Goal: Task Accomplishment & Management: Manage account settings

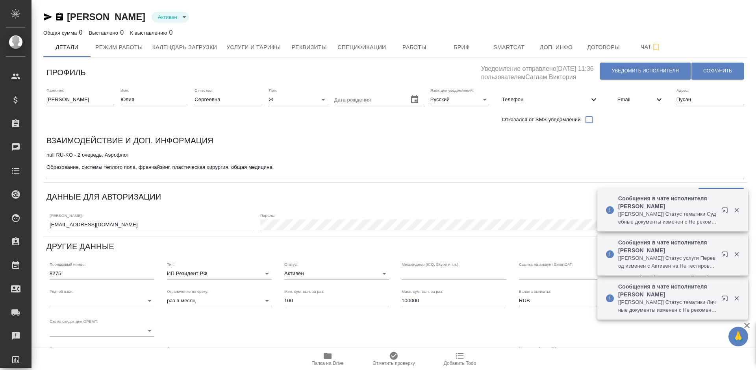
type input "SmartCATTrados"
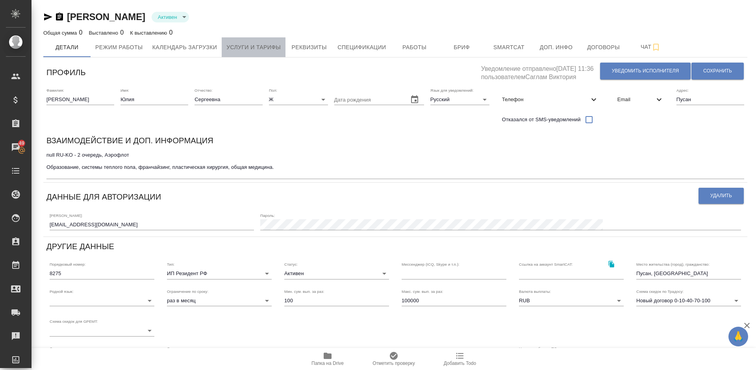
click at [256, 49] on span "Услуги и тарифы" at bounding box center [253, 48] width 54 height 10
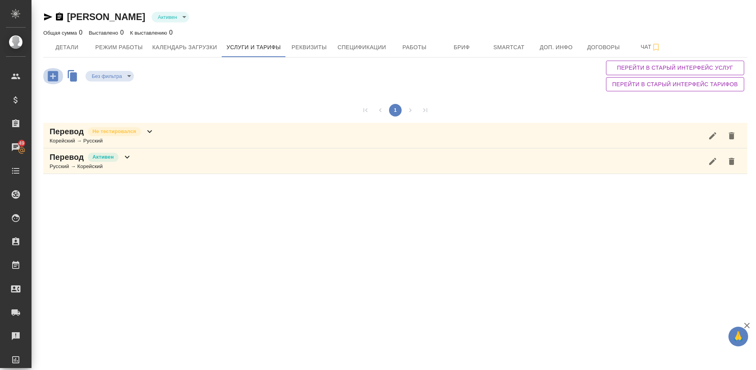
click at [55, 78] on icon "button" at bounding box center [53, 76] width 10 height 10
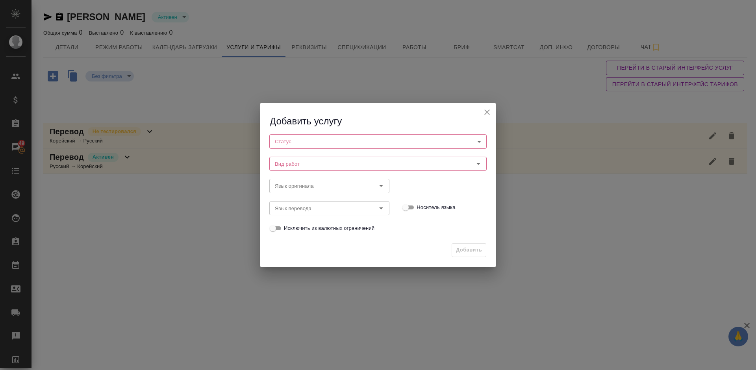
click at [343, 144] on body "🙏 .cls-1 fill:#fff; AWATERA Lazareva Anastasia Клиенты Спецификации Заказы 49 Ч…" at bounding box center [378, 185] width 756 height 370
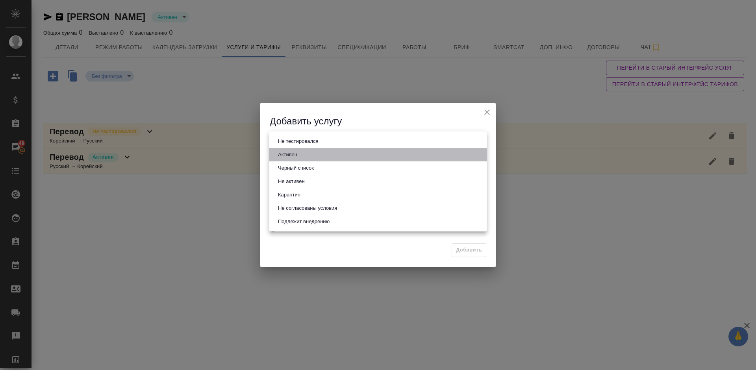
click at [337, 156] on li "Активен" at bounding box center [377, 154] width 217 height 13
type input "active"
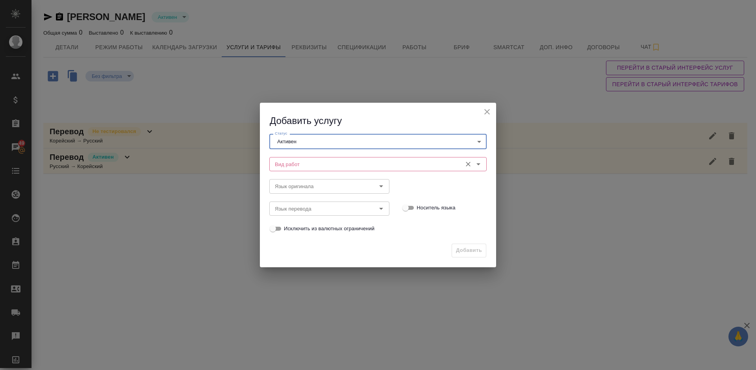
click at [322, 163] on input "Вид работ" at bounding box center [365, 164] width 186 height 9
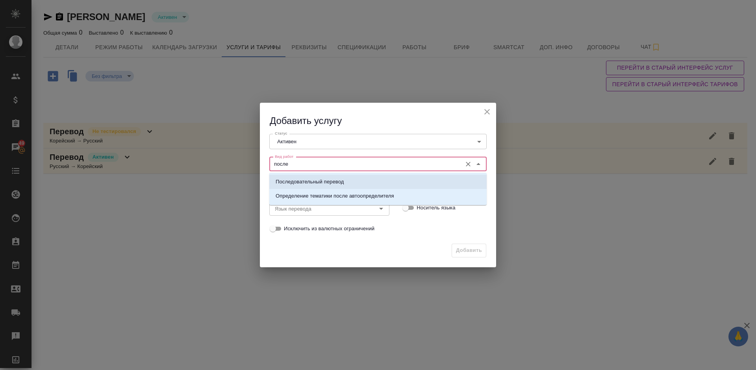
click at [338, 179] on p "Последовательный перевод" at bounding box center [310, 182] width 68 height 8
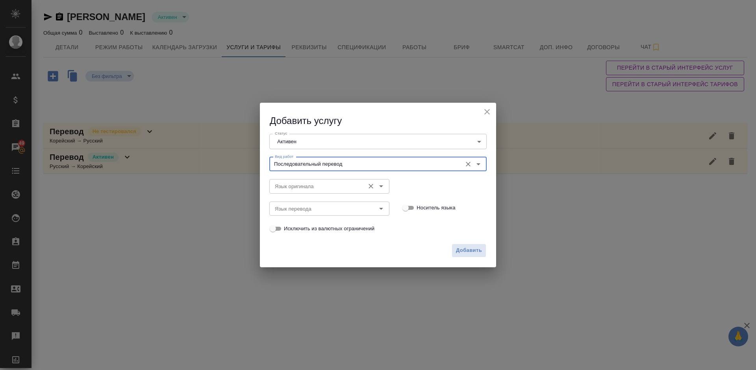
type input "Последовательный перевод"
click at [304, 182] on input "Язык оригинала" at bounding box center [316, 186] width 89 height 9
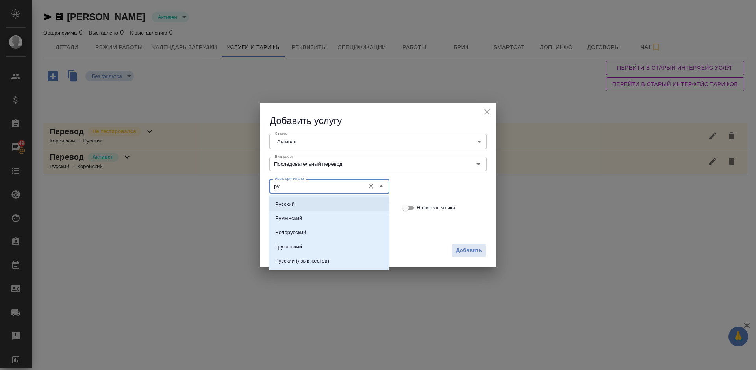
click at [308, 203] on li "Русский" at bounding box center [329, 204] width 120 height 14
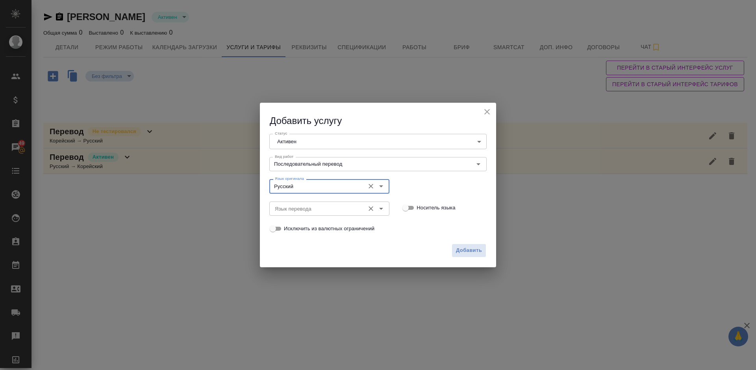
type input "Русский"
click at [301, 207] on input "Язык перевода" at bounding box center [316, 208] width 89 height 9
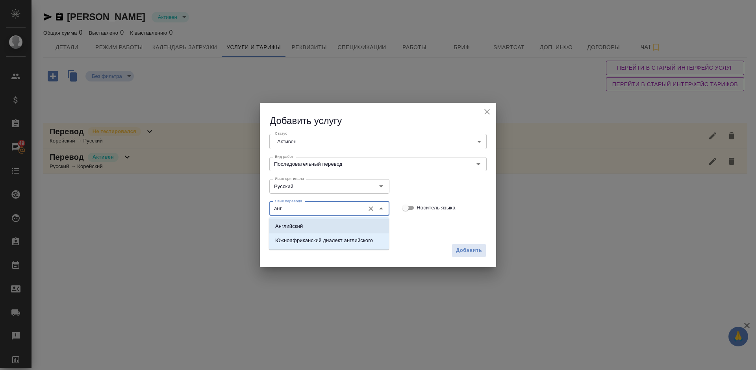
click at [304, 229] on li "Английский" at bounding box center [329, 226] width 120 height 14
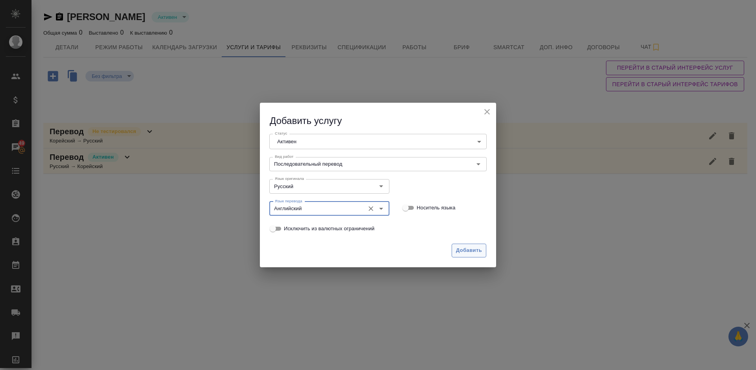
type input "Английский"
click at [467, 253] on span "Добавить" at bounding box center [469, 250] width 26 height 9
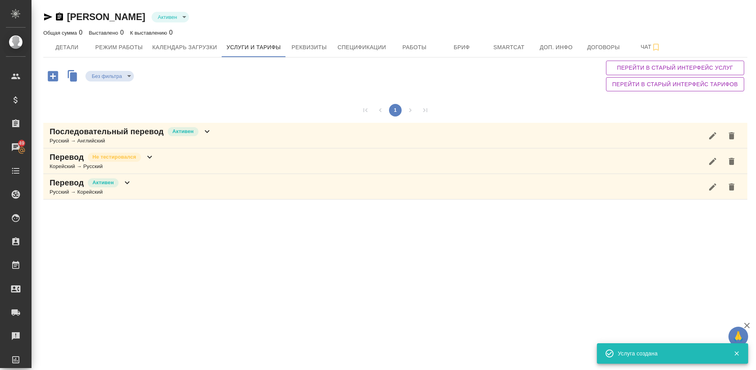
click at [51, 77] on icon "button" at bounding box center [53, 76] width 10 height 10
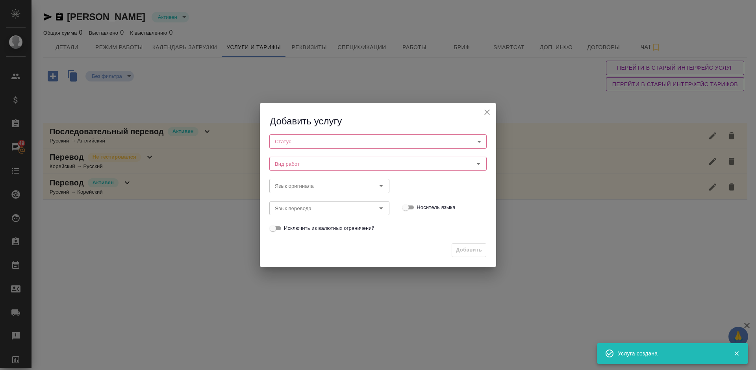
click at [315, 141] on body "🙏 .cls-1 fill:#fff; AWATERA Lazareva Anastasia Клиенты Спецификации Заказы 49 Ч…" at bounding box center [378, 185] width 756 height 370
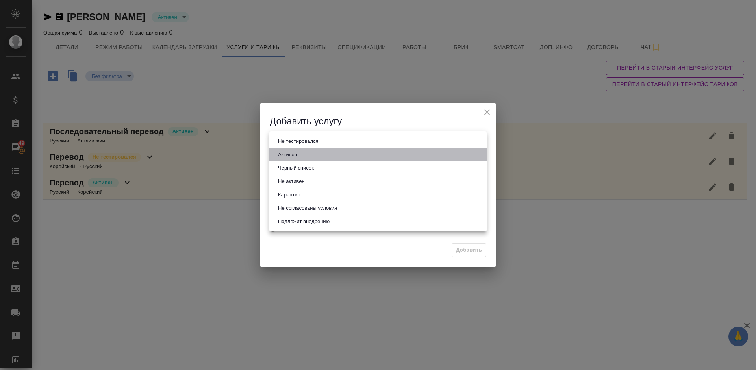
click at [311, 157] on li "Активен" at bounding box center [377, 154] width 217 height 13
type input "active"
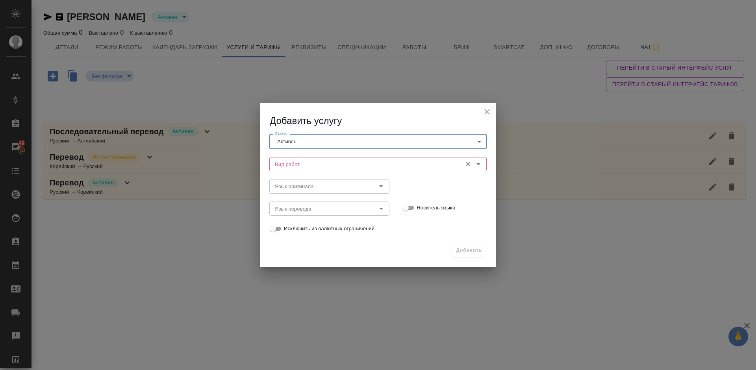
click at [321, 162] on input "Вид работ" at bounding box center [365, 164] width 186 height 9
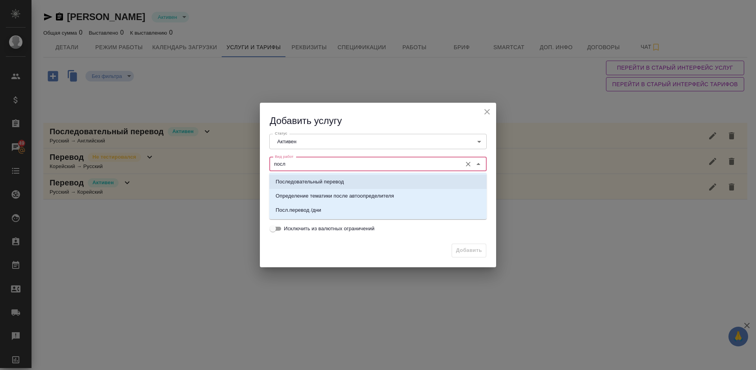
click at [328, 180] on p "Последовательный перевод" at bounding box center [310, 182] width 68 height 8
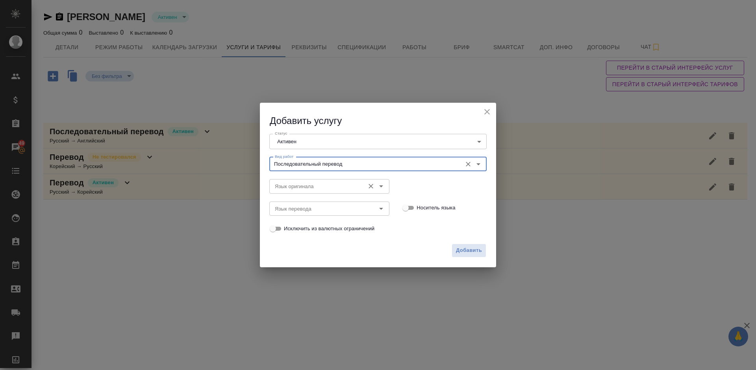
type input "Последовательный перевод"
click at [288, 185] on input "Язык оригинала" at bounding box center [316, 186] width 89 height 9
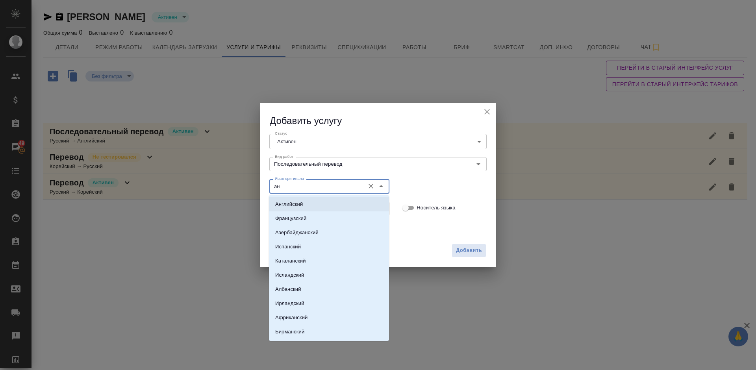
click at [298, 207] on p "Английский" at bounding box center [289, 204] width 28 height 8
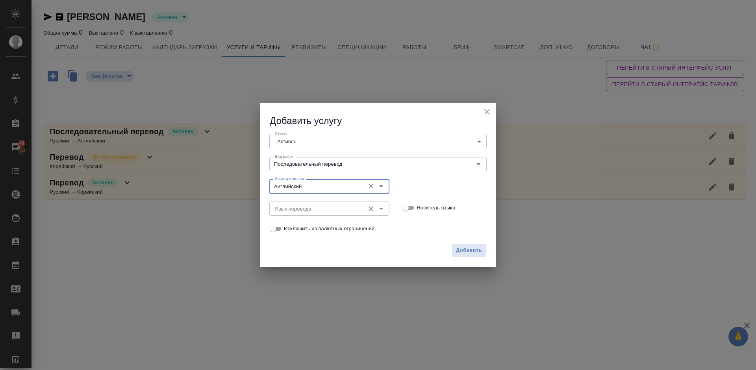
type input "Английский"
click at [293, 207] on input "Язык перевода" at bounding box center [316, 208] width 89 height 9
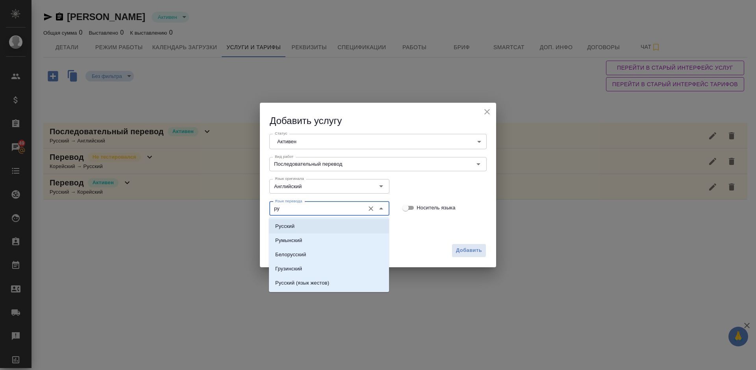
click at [302, 224] on li "Русский" at bounding box center [329, 226] width 120 height 14
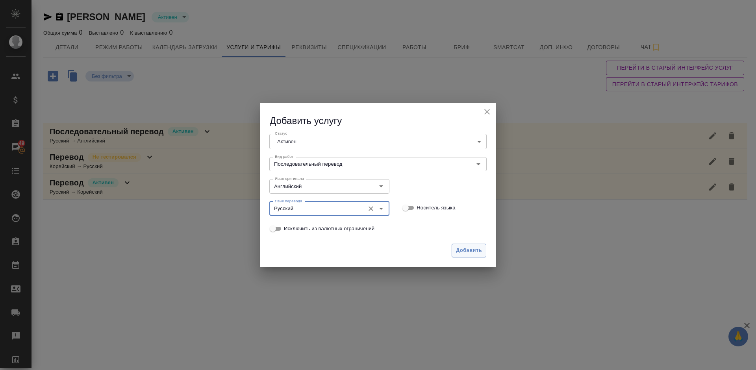
type input "Русский"
click at [463, 253] on span "Добавить" at bounding box center [469, 250] width 26 height 9
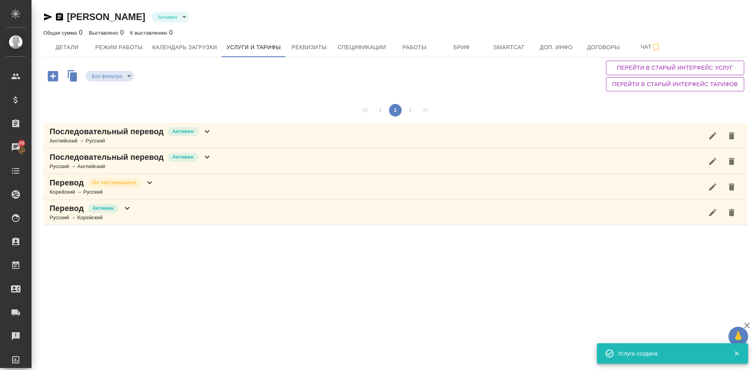
click at [234, 136] on div "Последовательный перевод Активен Английский → Русский" at bounding box center [395, 136] width 704 height 26
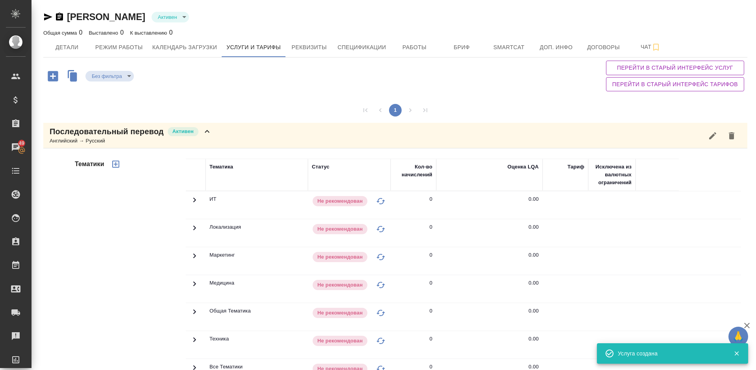
click at [123, 237] on div "Тематики" at bounding box center [129, 284] width 113 height 263
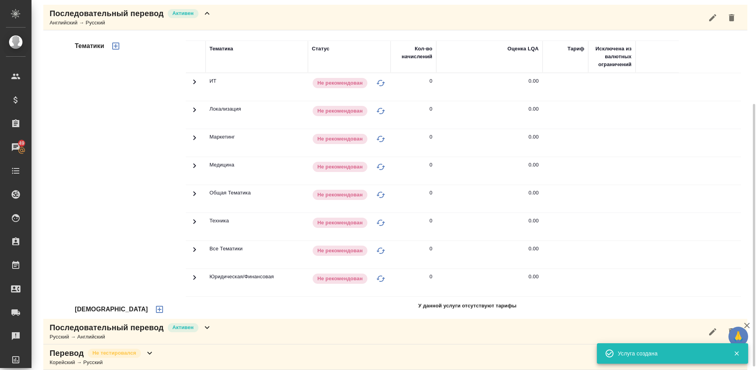
scroll to position [151, 0]
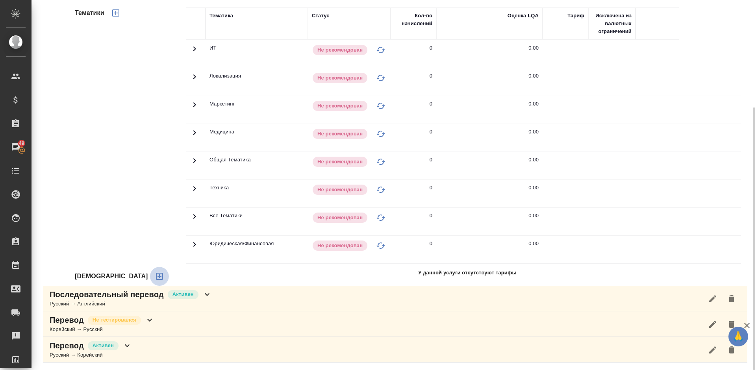
click at [155, 277] on icon "button" at bounding box center [159, 276] width 9 height 9
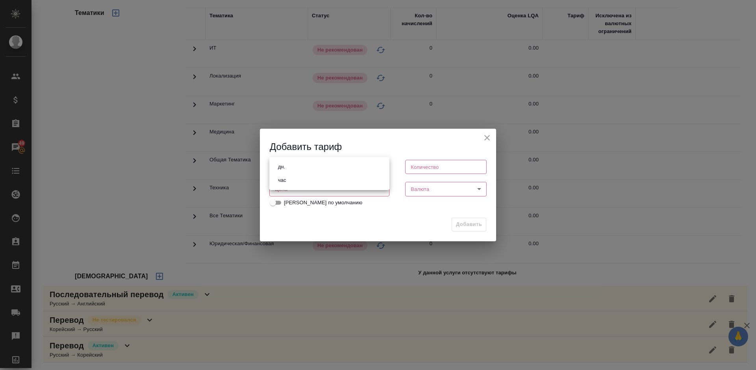
click at [327, 169] on body "🙏 .cls-1 fill:#fff; AWATERA Lazareva Anastasia Клиенты Спецификации Заказы 49 Ч…" at bounding box center [378, 185] width 756 height 370
click at [327, 180] on li "час" at bounding box center [329, 180] width 120 height 13
type input "5a8b1489cc6b4906c91bfd93"
click at [434, 164] on input "number" at bounding box center [446, 167] width 82 height 14
type input "1"
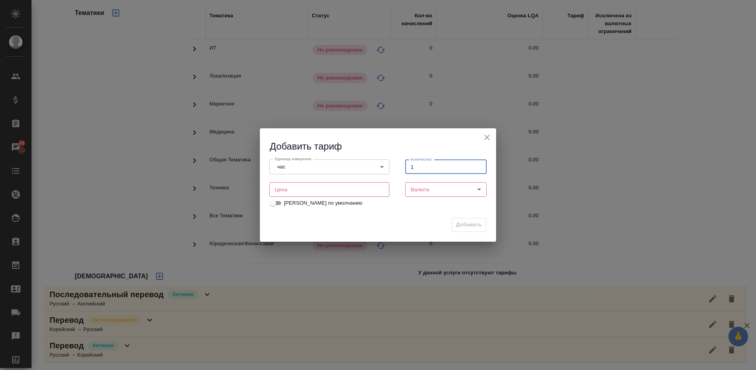
click at [334, 189] on input "number" at bounding box center [329, 189] width 120 height 14
type input "2500"
click at [422, 190] on body "🙏 .cls-1 fill:#fff; AWATERA Lazareva Anastasia Клиенты Спецификации Заказы 49 Ч…" at bounding box center [378, 185] width 756 height 370
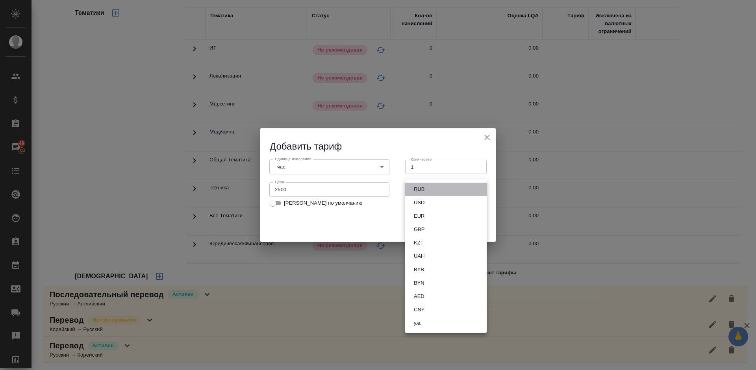
click at [438, 187] on li "RUB" at bounding box center [446, 189] width 82 height 13
type input "RUB"
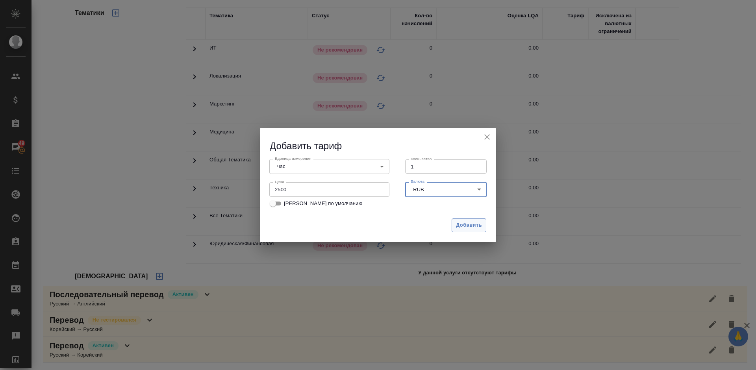
click at [464, 226] on span "Добавить" at bounding box center [469, 225] width 26 height 9
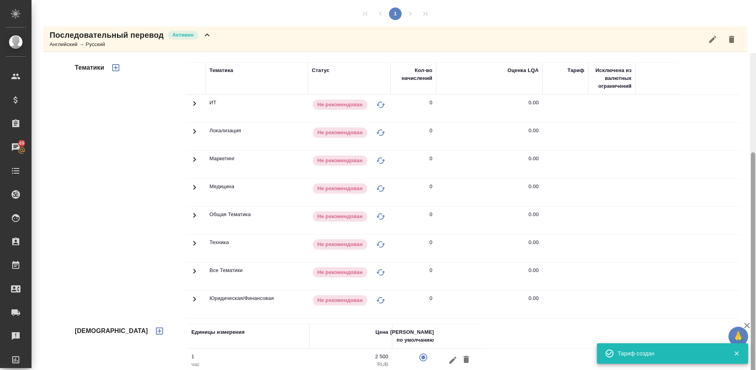
drag, startPoint x: 755, startPoint y: 140, endPoint x: 751, endPoint y: 100, distance: 39.9
click at [751, 152] on div at bounding box center [753, 275] width 4 height 246
click at [115, 69] on icon "button" at bounding box center [115, 68] width 7 height 7
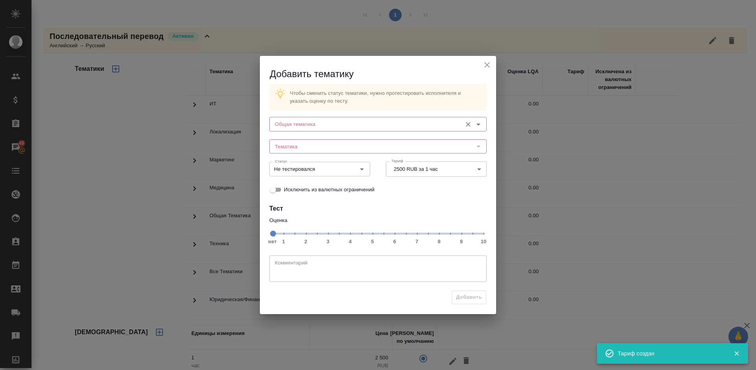
click at [330, 122] on input "Общая тематика" at bounding box center [365, 123] width 186 height 9
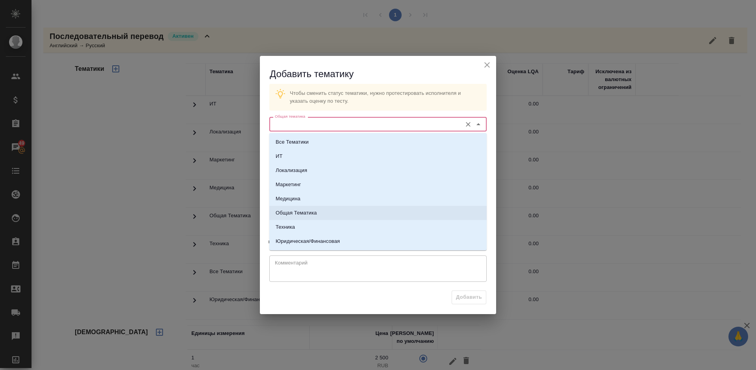
click at [323, 212] on li "Общая Тематика" at bounding box center [377, 213] width 217 height 14
type input "Общая Тематика"
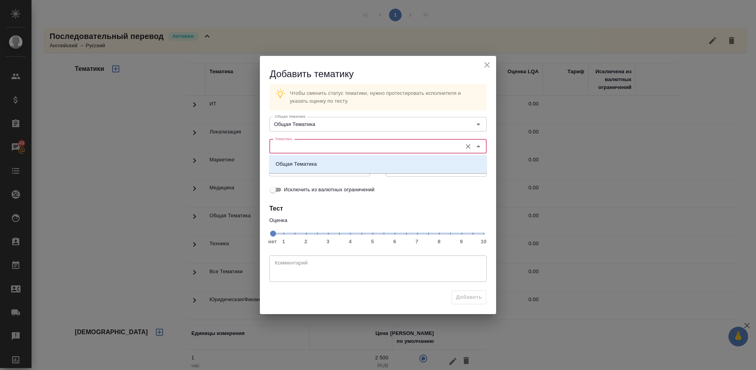
click at [310, 147] on input "Тематика" at bounding box center [365, 146] width 186 height 9
click at [313, 159] on li "Общая Тематика" at bounding box center [377, 164] width 217 height 14
type input "Общая Тематика"
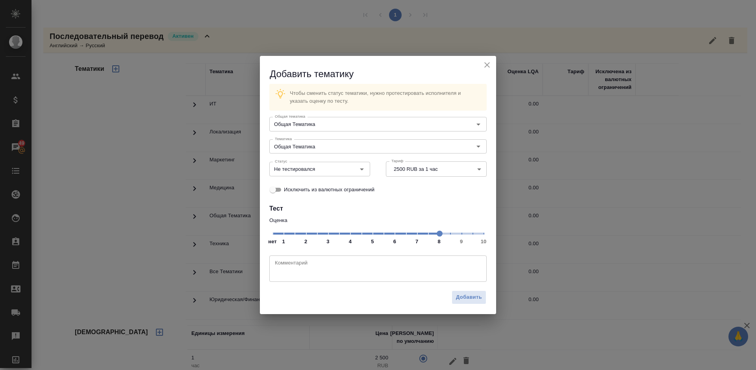
drag, startPoint x: 273, startPoint y: 235, endPoint x: 441, endPoint y: 237, distance: 168.2
click at [441, 237] on span at bounding box center [440, 234] width 6 height 6
click at [341, 169] on div "Не тестировался Статус" at bounding box center [319, 169] width 101 height 14
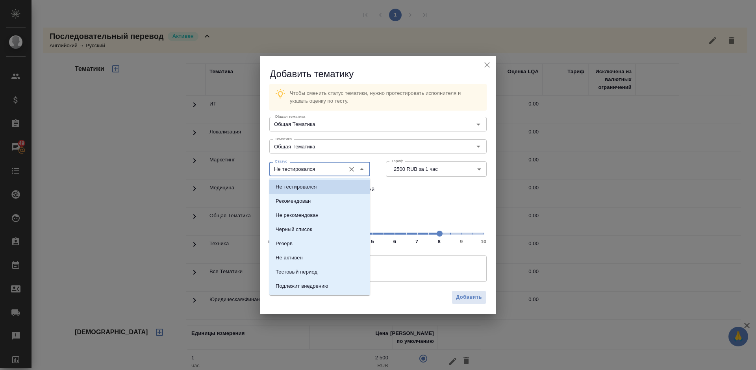
click at [332, 167] on input "Не тестировался" at bounding box center [307, 168] width 70 height 9
click at [334, 200] on li "Рекомендован" at bounding box center [319, 201] width 101 height 14
type input "Рекомендован"
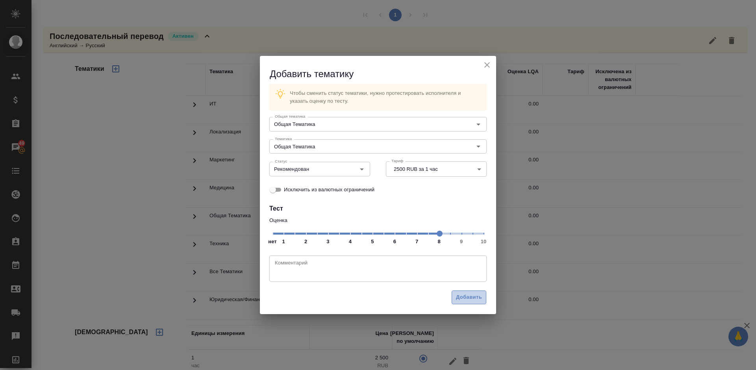
click at [466, 295] on span "Добавить" at bounding box center [469, 297] width 26 height 9
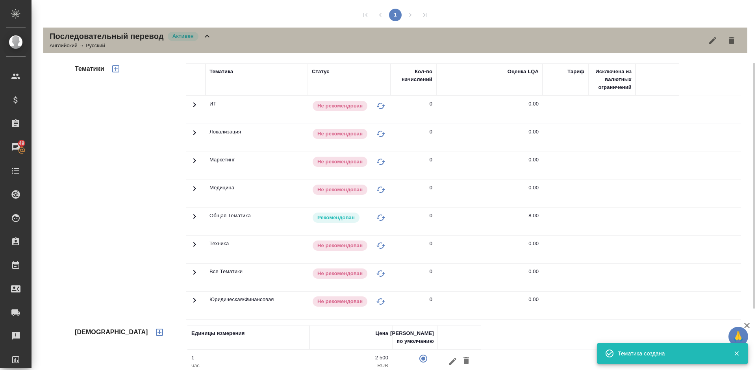
click at [234, 37] on div "Последовательный перевод Активен Английский → Русский" at bounding box center [395, 41] width 704 height 26
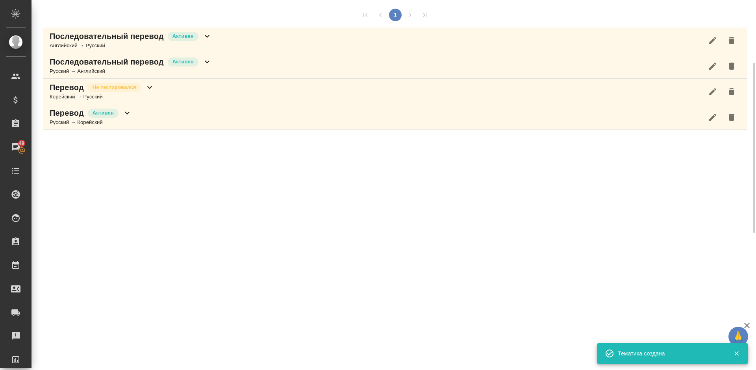
click at [223, 65] on div "Последовательный перевод Активен Русский → Английский" at bounding box center [395, 66] width 704 height 26
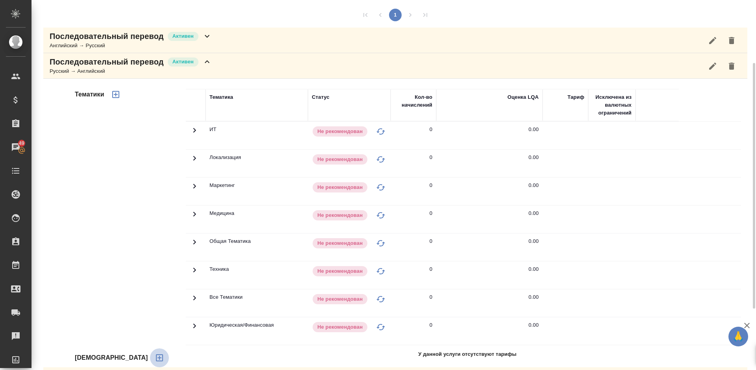
click at [155, 357] on icon "button" at bounding box center [159, 357] width 9 height 9
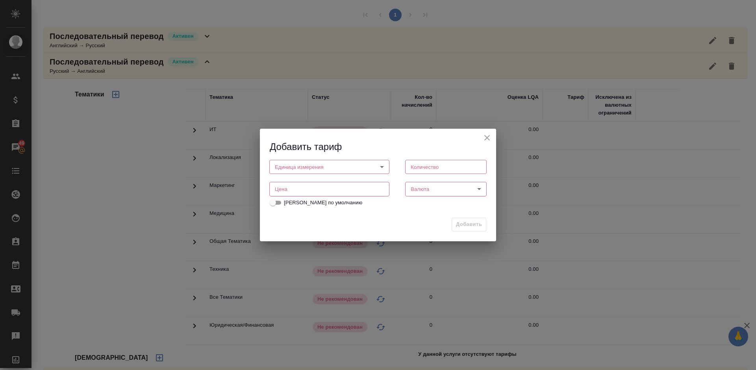
click at [318, 165] on body "🙏 .cls-1 fill:#fff; AWATERA Lazareva Anastasia Клиенты Спецификации Заказы 49 Ч…" at bounding box center [378, 185] width 756 height 370
click at [310, 183] on li "час" at bounding box center [329, 180] width 120 height 13
type input "5a8b1489cc6b4906c91bfd93"
click at [431, 170] on input "number" at bounding box center [446, 167] width 82 height 14
type input "1"
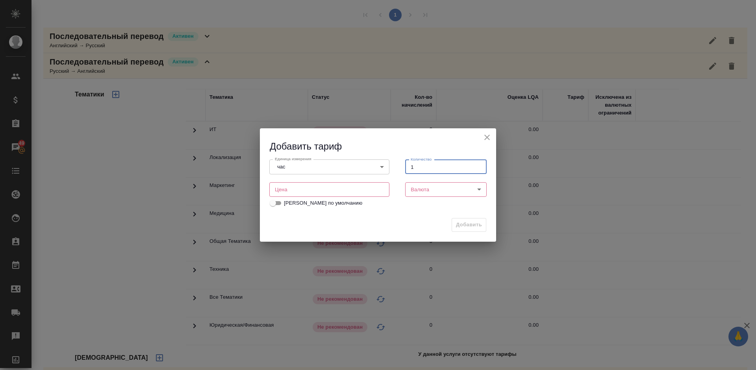
click at [349, 189] on input "number" at bounding box center [329, 189] width 120 height 14
type input "2500"
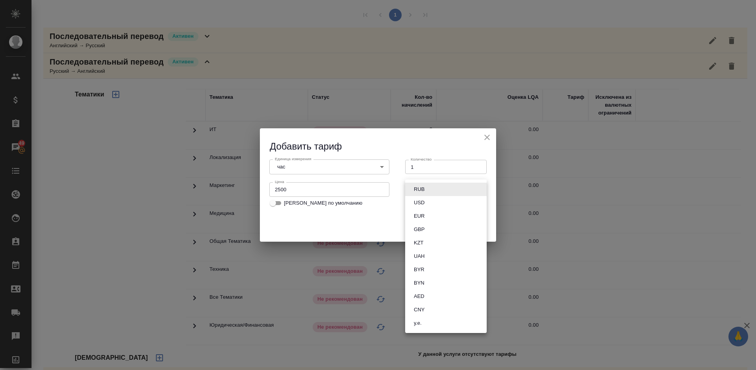
click at [430, 193] on body "🙏 .cls-1 fill:#fff; AWATERA Lazareva Anastasia Клиенты Спецификации Заказы 49 Ч…" at bounding box center [378, 185] width 756 height 370
click at [421, 190] on button "RUB" at bounding box center [419, 189] width 15 height 9
type input "RUB"
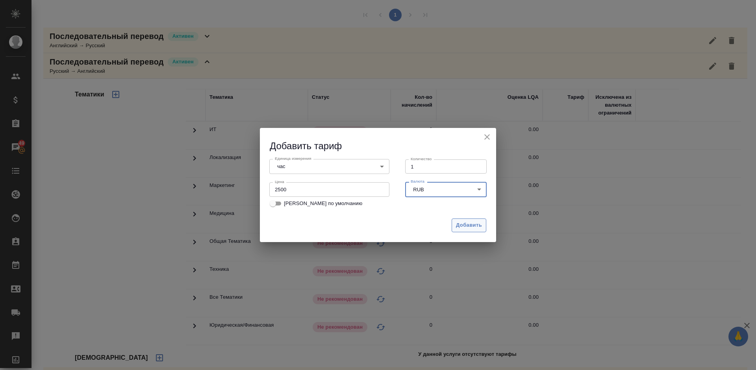
click at [464, 222] on span "Добавить" at bounding box center [469, 225] width 26 height 9
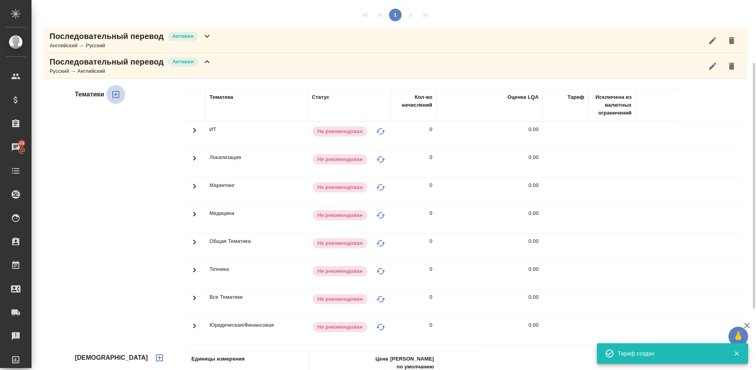
click at [119, 93] on icon "button" at bounding box center [115, 94] width 7 height 7
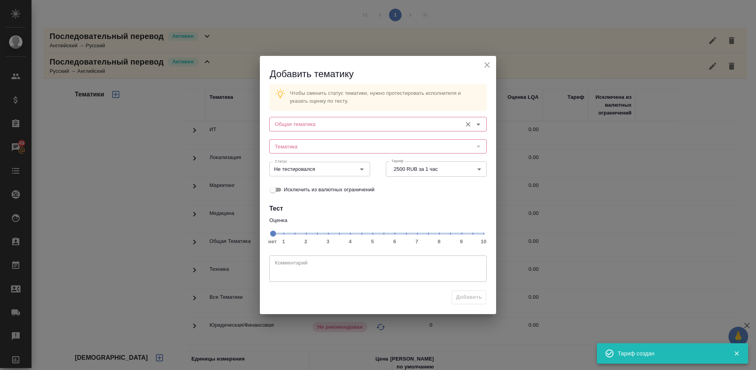
click at [335, 124] on input "Общая тематика" at bounding box center [365, 123] width 186 height 9
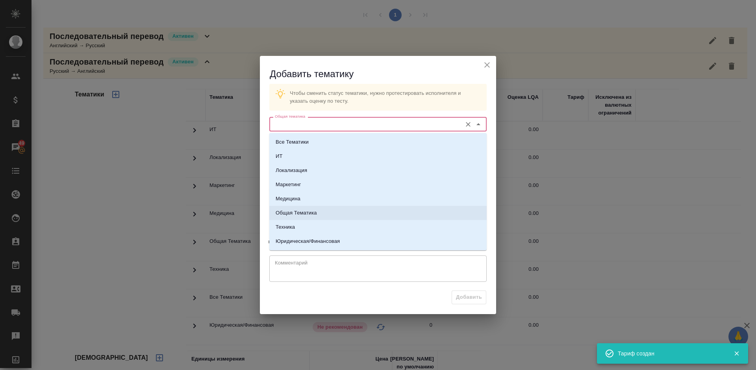
click at [318, 210] on li "Общая Тематика" at bounding box center [377, 213] width 217 height 14
type input "Общая Тематика"
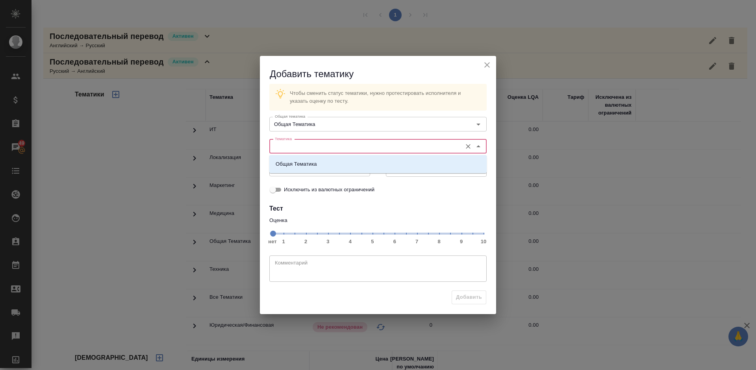
click at [317, 144] on input "Тематика" at bounding box center [365, 146] width 186 height 9
click at [317, 163] on li "Общая Тематика" at bounding box center [377, 164] width 217 height 14
type input "Общая Тематика"
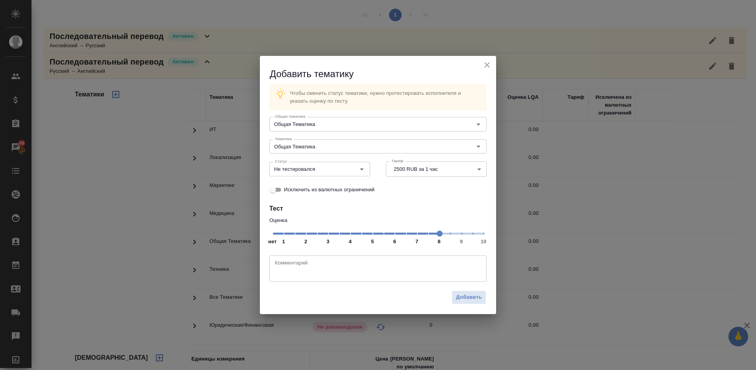
drag, startPoint x: 272, startPoint y: 235, endPoint x: 440, endPoint y: 233, distance: 167.8
click at [440, 233] on span at bounding box center [440, 234] width 6 height 6
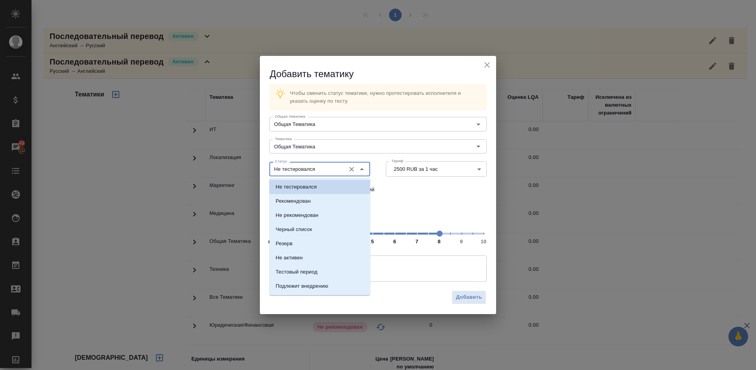
click at [330, 168] on input "Не тестировался" at bounding box center [307, 168] width 70 height 9
click at [326, 199] on li "Рекомендован" at bounding box center [319, 201] width 101 height 14
type input "Рекомендован"
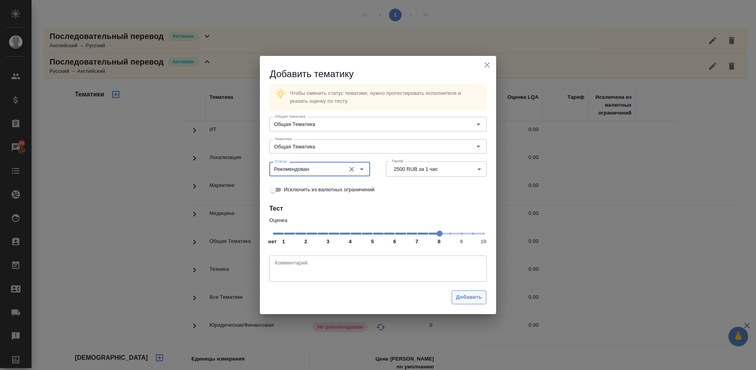
click at [467, 293] on span "Добавить" at bounding box center [469, 297] width 26 height 9
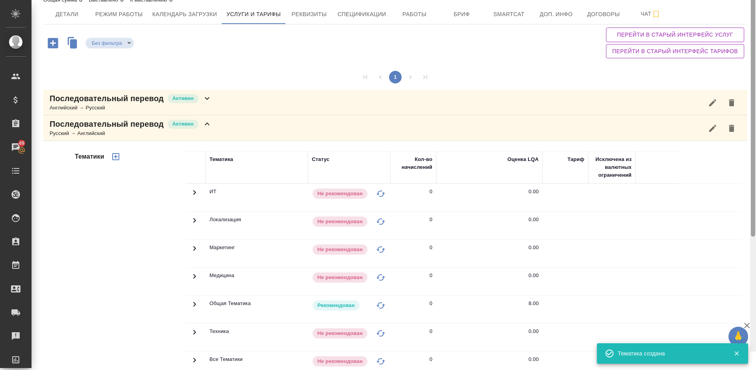
scroll to position [0, 0]
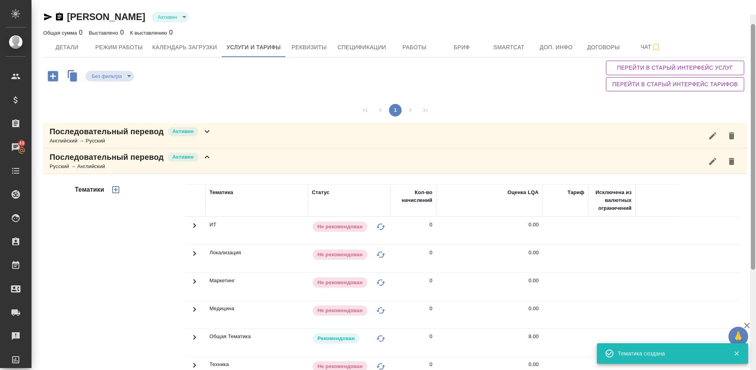
drag, startPoint x: 753, startPoint y: 87, endPoint x: 751, endPoint y: 17, distance: 70.2
click at [751, 17] on div at bounding box center [753, 200] width 6 height 370
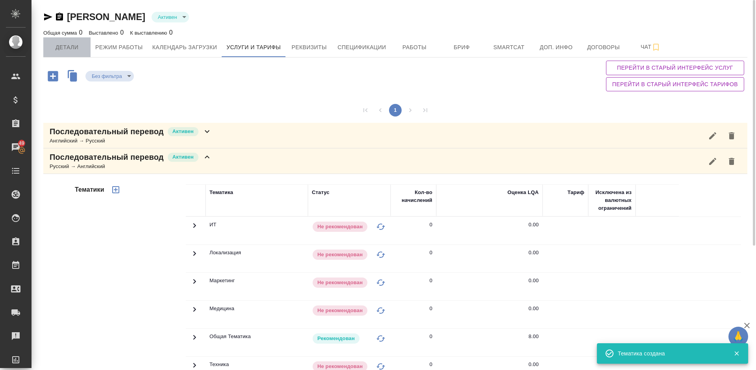
click at [59, 43] on span "Детали" at bounding box center [67, 48] width 38 height 10
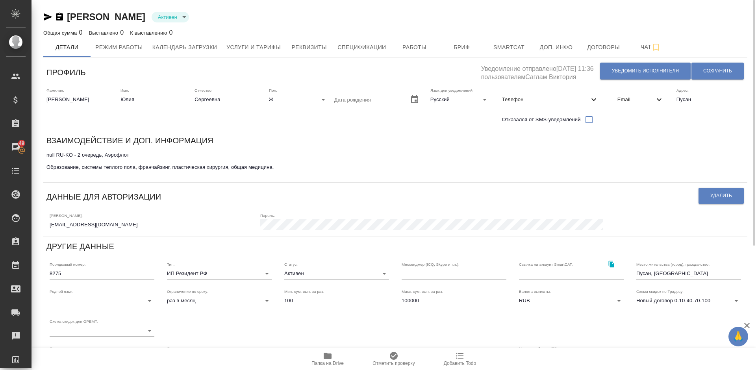
click at [282, 167] on textarea "null RU-KO - 2 очередь, Аэрофлот Образование, системы теплого пола, франчайзинг…" at bounding box center [395, 164] width 698 height 24
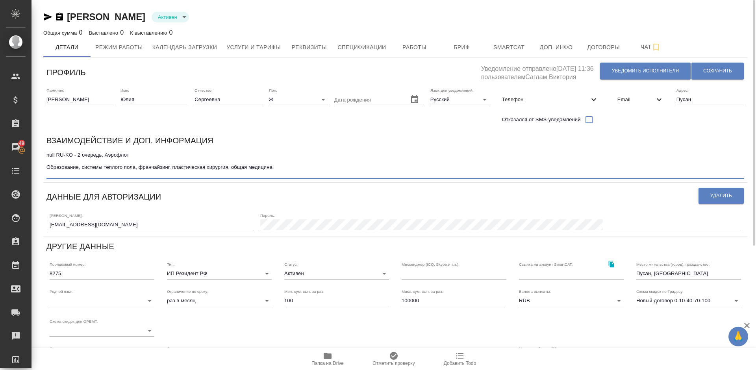
type textarea "null RU-KO - 2 очередь, Аэрофлот Образование, системы теплого пола, франчайзинг…"
type input "SmartCATTrados"
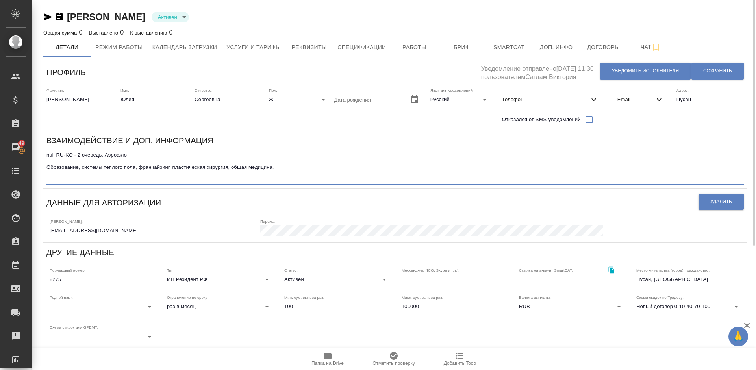
type textarea "null RU-KO - 2 очередь, Аэрофлот Образование, системы теплого пола, франчайзинг…"
type input "SmartCATTrados"
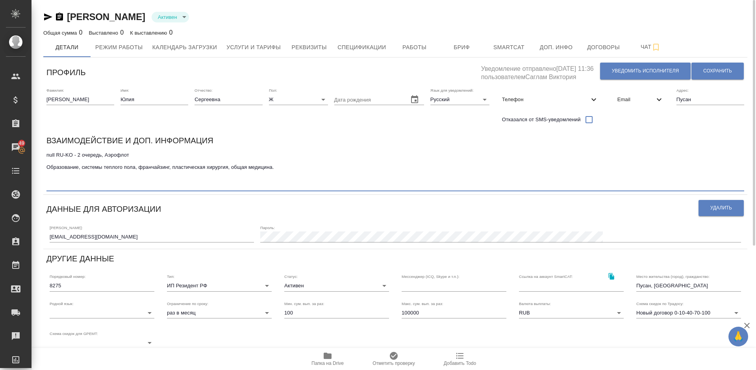
type textarea "null RU-KO - 2 очередь, Аэрофлот Образование, системы теплого пола, франчайзинг…"
type input "SmartCATTrados"
type textarea "null RU-KO - 2 очередь, Аэрофлот Образование, системы теплого пола, франчайзинг…"
type input "SmartCATTrados"
type textarea "null RU-KO - 2 очередь, Аэрофлот Образование, системы теплого пола, франчайзинг…"
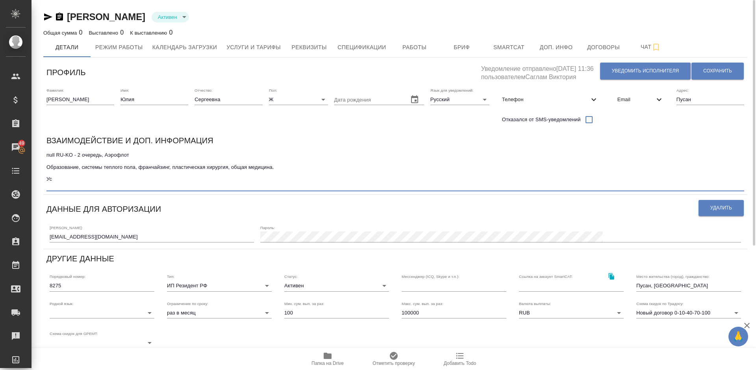
type input "SmartCATTrados"
type textarea "null RU-KO - 2 очередь, Аэрофлот Образование, системы теплого пола, франчайзинг…"
type input "SmartCATTrados"
type textarea "null RU-KO - 2 очередь, Аэрофлот Образование, системы теплого пола, франчайзинг…"
type input "SmartCATTrados"
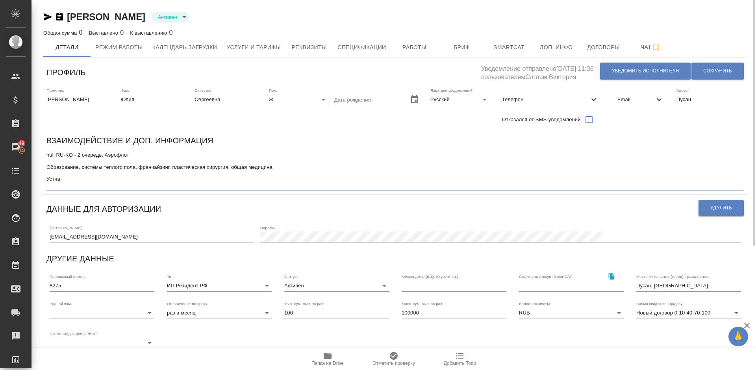
type textarea "null RU-KO - 2 очередь, Аэрофлот Образование, системы теплого пола, франчайзинг…"
type input "SmartCATTrados"
type textarea "null RU-KO - 2 очередь, Аэрофлот Образование, системы теплого пола, франчайзинг…"
type input "SmartCATTrados"
type textarea "null RU-KO - 2 очередь, Аэрофлот Образование, системы теплого пола, франчайзинг…"
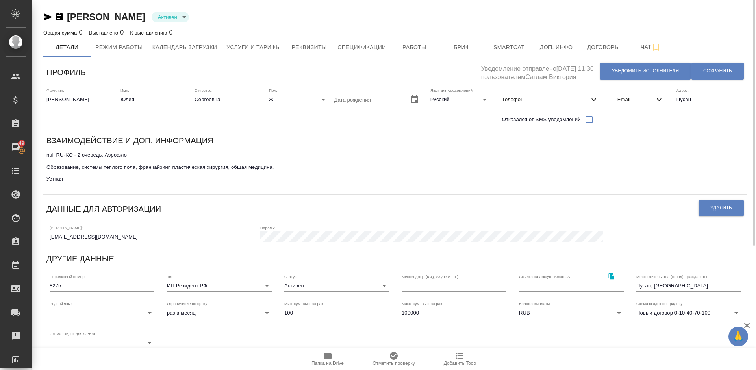
type input "SmartCATTrados"
type textarea "null RU-KO - 2 очередь, Аэрофлот Образование, системы теплого пола, франчайзинг…"
type input "SmartCATTrados"
type textarea "null RU-KO - 2 очередь, Аэрофлот Образование, системы теплого пола, франчайзинг…"
type input "SmartCATTrados"
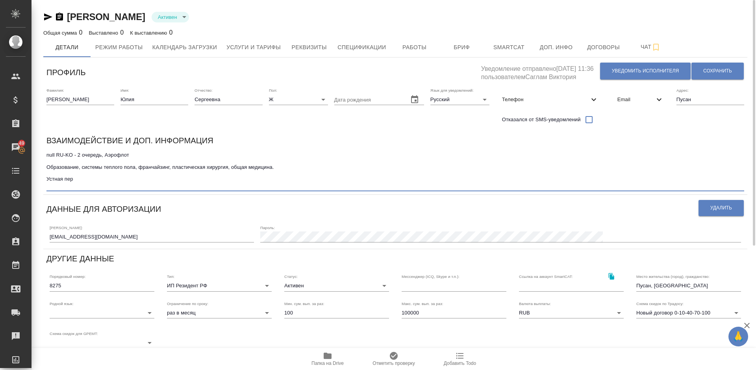
type textarea "null RU-KO - 2 очередь, Аэрофлот Образование, системы теплого пола, франчайзинг…"
type input "SmartCATTrados"
type textarea "null RU-KO - 2 очередь, Аэрофлот Образование, системы теплого пола, франчайзинг…"
type input "SmartCATTrados"
type textarea "null RU-KO - 2 очередь, Аэрофлот Образование, системы теплого пола, франчайзинг…"
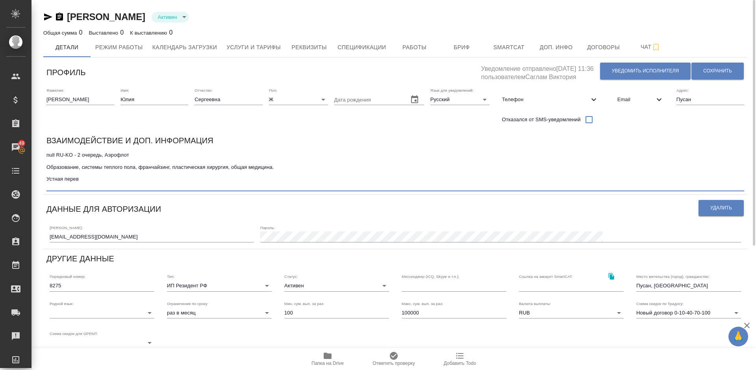
type input "SmartCATTrados"
type textarea "null RU-KO - 2 очередь, Аэрофлот Образование, системы теплого пола, франчайзинг…"
type input "SmartCATTrados"
type textarea "null RU-KO - 2 очередь, Аэрофлот Образование, системы теплого пола, франчайзинг…"
type input "SmartCATTrados"
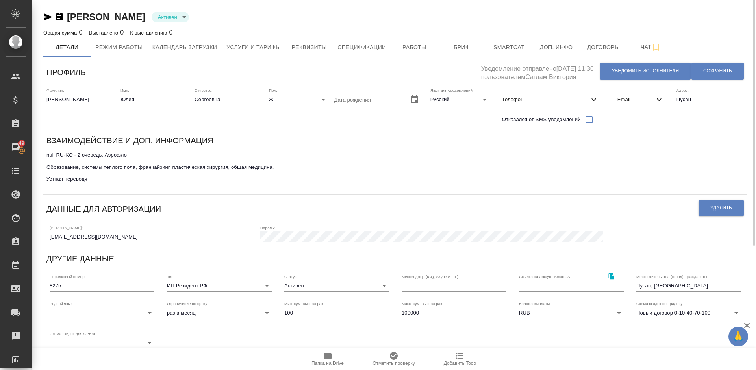
type textarea "null RU-KO - 2 очередь, Аэрофлот Образование, системы теплого пола, франчайзинг…"
type input "SmartCATTrados"
type textarea "null RU-KO - 2 очередь, Аэрофлот Образование, системы теплого пола, франчайзинг…"
type input "SmartCATTrados"
type textarea "null RU-KO - 2 очередь, Аэрофлот Образование, системы теплого пола, франчайзинг…"
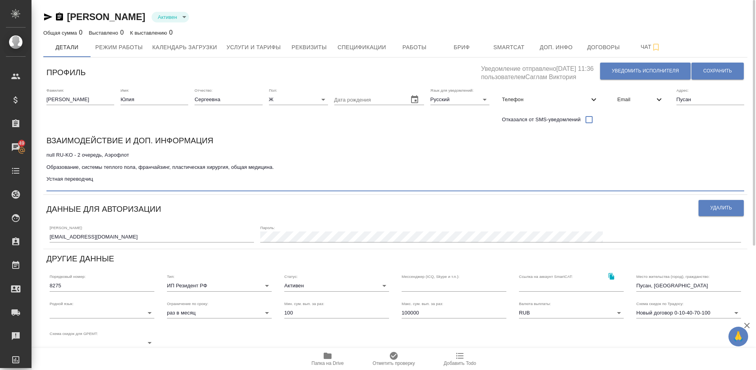
type input "SmartCATTrados"
type textarea "null RU-KO - 2 очередь, Аэрофлот Образование, системы теплого пола, франчайзинг…"
type input "SmartCATTrados"
type textarea "null RU-KO - 2 очередь, Аэрофлот Образование, системы теплого пола, франчайзинг…"
type input "SmartCATTrados"
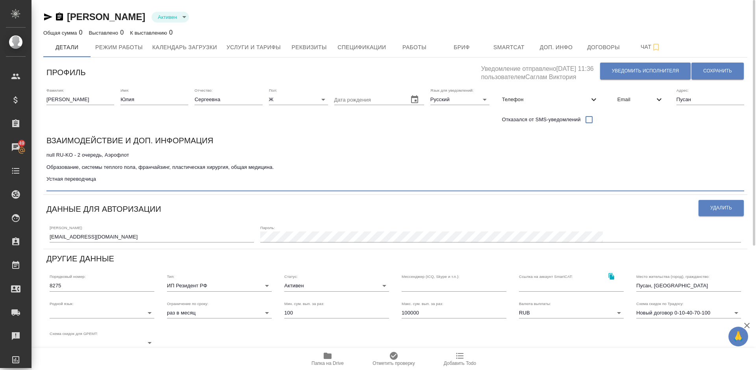
type textarea "null RU-KO - 2 очередь, Аэрофлот Образование, системы теплого пола, франчайзинг…"
type input "SmartCATTrados"
type textarea "null RU-KO - 2 очередь, Аэрофлот Образование, системы теплого пола, франчайзинг…"
type input "SmartCATTrados"
type textarea "null RU-KO - 2 очередь, Аэрофлот Образование, системы теплого пола, франчайзинг…"
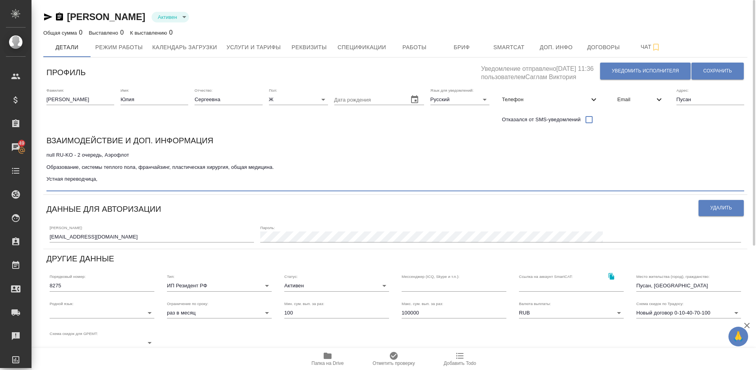
type input "SmartCATTrados"
type textarea "null RU-KO - 2 очередь, Аэрофлот Образование, системы теплого пола, франчайзинг…"
type input "SmartCATTrados"
type textarea "null RU-KO - 2 очередь, Аэрофлот Образование, системы теплого пола, франчайзинг…"
type input "SmartCATTrados"
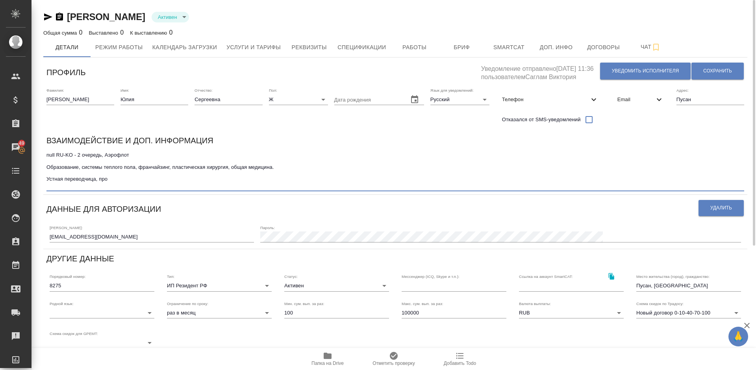
type textarea "null RU-KO - 2 очередь, Аэрофлот Образование, системы теплого пола, франчайзинг…"
type input "SmartCATTrados"
type textarea "null RU-KO - 2 очередь, Аэрофлот Образование, системы теплого пола, франчайзинг…"
type input "SmartCATTrados"
type textarea "null RU-KO - 2 очередь, Аэрофлот Образование, системы теплого пола, франчайзинг…"
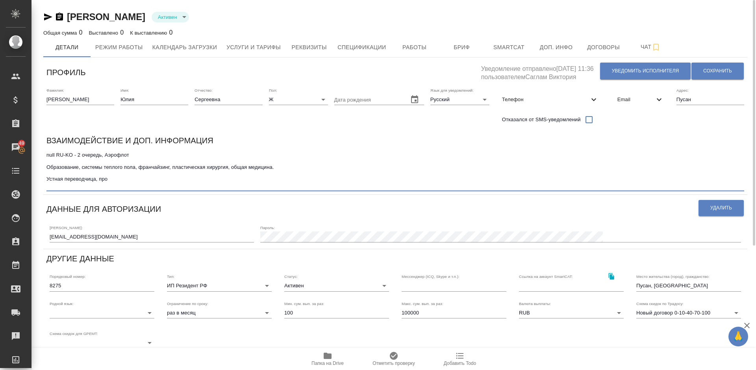
type input "SmartCATTrados"
type textarea "null RU-KO - 2 очередь, Аэрофлот Образование, системы теплого пола, франчайзинг…"
type input "SmartCATTrados"
type textarea "null RU-KO - 2 очередь, Аэрофлот Образование, системы теплого пола, франчайзинг…"
type input "SmartCATTrados"
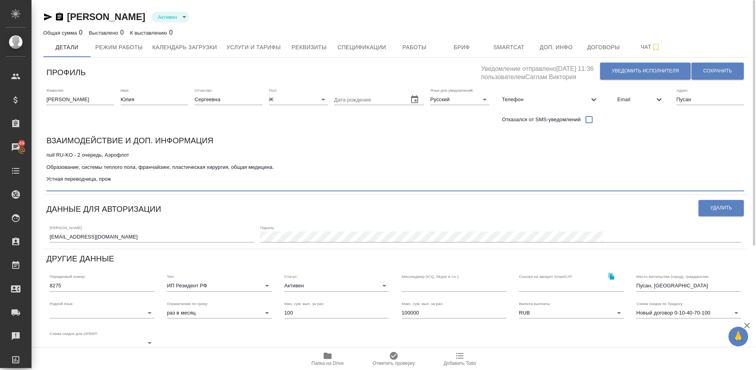
type textarea "null RU-KO - 2 очередь, Аэрофлот Образование, системы теплого пола, франчайзинг…"
type input "SmartCATTrados"
type textarea "null RU-KO - 2 очередь, Аэрофлот Образование, системы теплого пола, франчайзинг…"
type input "SmartCATTrados"
type textarea "null RU-KO - 2 очередь, Аэрофлот Образование, системы теплого пола, франчайзинг…"
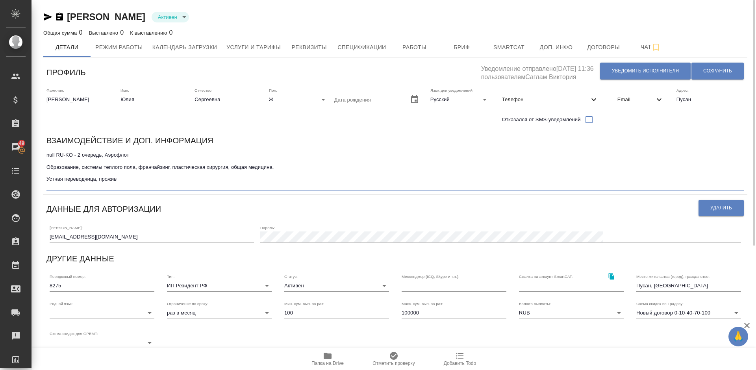
type input "SmartCATTrados"
type textarea "null RU-KO - 2 очередь, Аэрофлот Образование, системы теплого пола, франчайзинг…"
type input "SmartCATTrados"
type textarea "null RU-KO - 2 очередь, Аэрофлот Образование, системы теплого пола, франчайзинг…"
type input "SmartCATTrados"
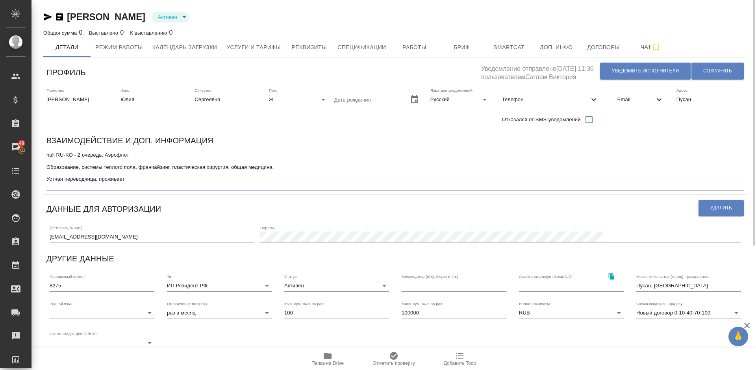
type textarea "null RU-KO - 2 очередь, Аэрофлот Образование, системы теплого пола, франчайзинг…"
type input "SmartCATTrados"
type textarea "null RU-KO - 2 очередь, Аэрофлот Образование, системы теплого пола, франчайзинг…"
type input "SmartCATTrados"
type textarea "null RU-KO - 2 очередь, Аэрофлот Образование, системы теплого пола, франчайзинг…"
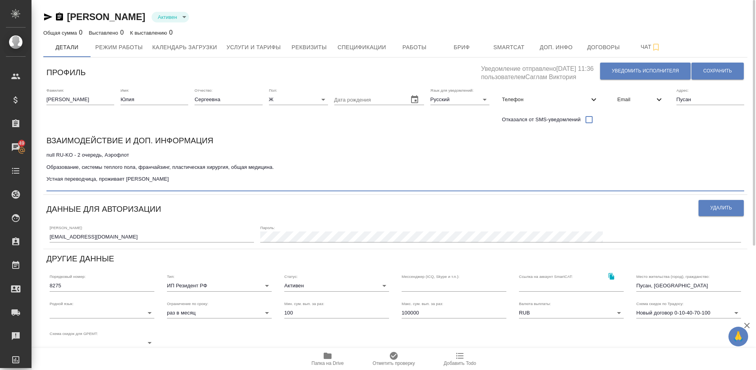
type input "SmartCATTrados"
type textarea "null RU-KO - 2 очередь, Аэрофлот Образование, системы теплого пола, франчайзинг…"
type input "SmartCATTrados"
type textarea "null RU-KO - 2 очередь, Аэрофлот Образование, системы теплого пола, франчайзинг…"
type input "SmartCATTrados"
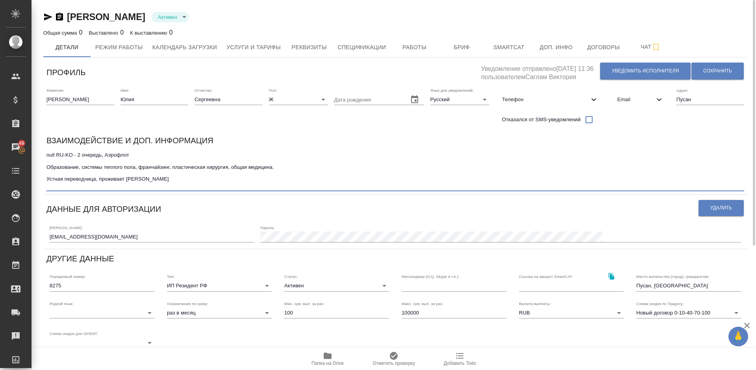
type textarea "null RU-KO - 2 очередь, Аэрофлот Образование, системы теплого пола, франчайзинг…"
type input "SmartCATTrados"
type textarea "null RU-KO - 2 очередь, Аэрофлот Образование, системы теплого пола, франчайзинг…"
type input "SmartCATTrados"
type textarea "null RU-KO - 2 очередь, Аэрофлот Образование, системы теплого пола, франчайзинг…"
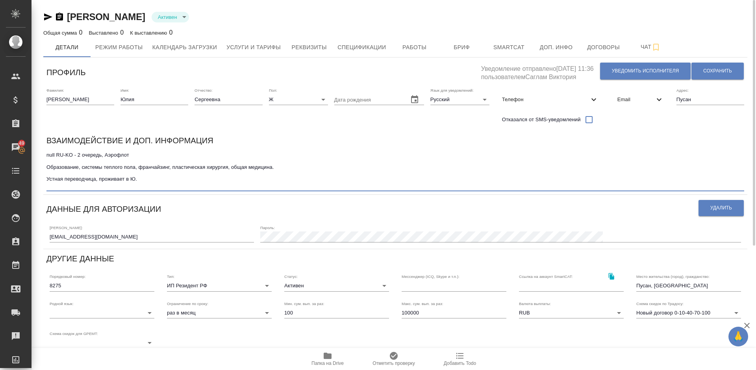
type input "SmartCATTrados"
type textarea "null RU-KO - 2 очередь, Аэрофлот Образование, системы теплого пола, франчайзинг…"
type input "SmartCATTrados"
type textarea "null RU-KO - 2 очередь, Аэрофлот Образование, системы теплого пола, франчайзинг…"
type input "SmartCATTrados"
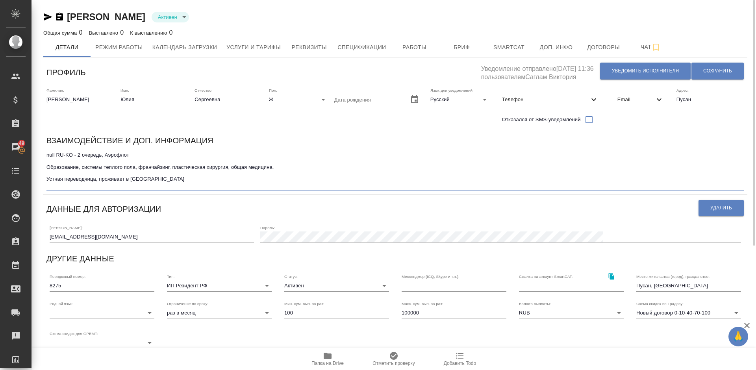
type textarea "null RU-KO - 2 очередь, Аэрофлот Образование, системы теплого пола, франчайзинг…"
type input "SmartCATTrados"
type textarea "null RU-KO - 2 очередь, Аэрофлот Образование, системы теплого пола, франчайзинг…"
type input "SmartCATTrados"
type textarea "null RU-KO - 2 очередь, Аэрофлот Образование, системы теплого пола, франчайзинг…"
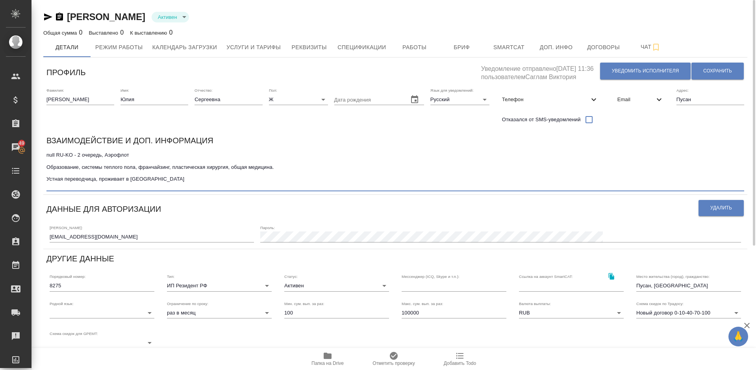
type input "SmartCATTrados"
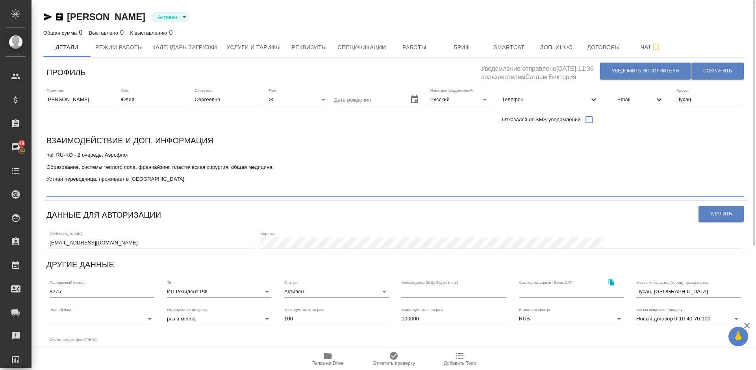
type textarea "null RU-KO - 2 очередь, Аэрофлот Образование, системы теплого пола, франчайзинг…"
type input "SmartCATTrados"
type textarea "null RU-KO - 2 очередь, Аэрофлот Образование, системы теплого пола, франчайзинг…"
type input "SmartCATTrados"
type textarea "null RU-KO - 2 очередь, Аэрофлот Образование, системы теплого пола, франчайзинг…"
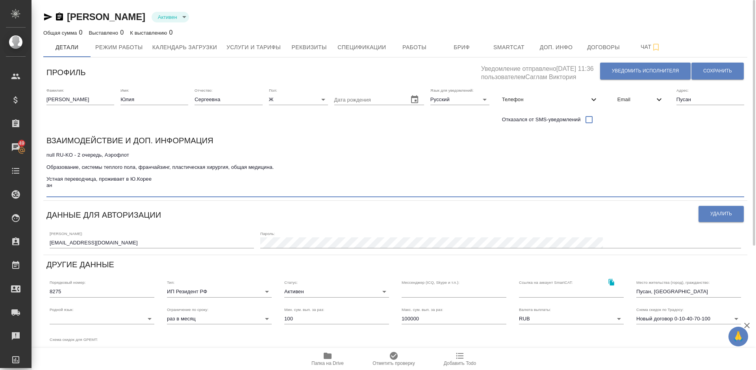
type input "SmartCATTrados"
type textarea "null RU-KO - 2 очередь, Аэрофлот Образование, системы теплого пола, франчайзинг…"
type input "SmartCATTrados"
type textarea "null RU-KO - 2 очередь, Аэрофлот Образование, системы теплого пола, франчайзинг…"
type input "SmartCATTrados"
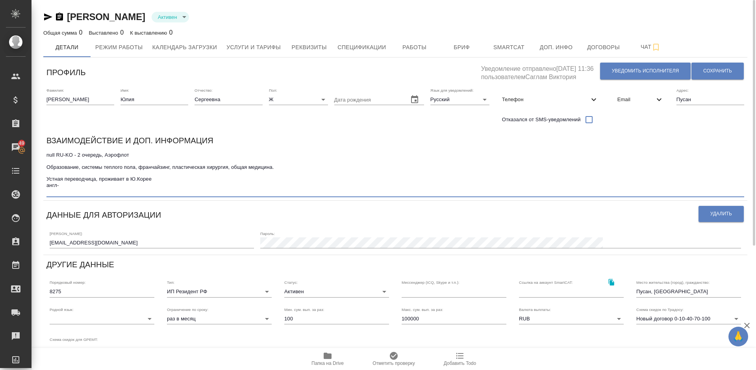
type textarea "null RU-KO - 2 очередь, Аэрофлот Образование, системы теплого пола, франчайзинг…"
type input "SmartCATTrados"
type textarea "null RU-KO - 2 очередь, Аэрофлот Образование, системы теплого пола, франчайзинг…"
type input "SmartCATTrados"
type textarea "null RU-KO - 2 очередь, Аэрофлот Образование, системы теплого пола, франчайзинг…"
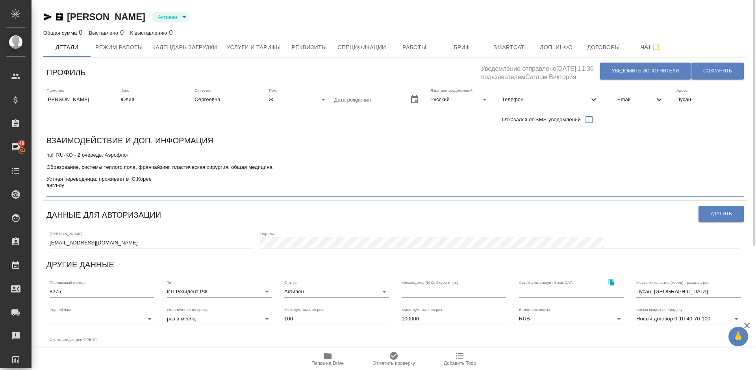
type input "SmartCATTrados"
type textarea "null RU-KO - 2 очередь, Аэрофлот Образование, системы теплого пола, франчайзинг…"
type input "SmartCATTrados"
type textarea "null RU-KO - 2 очередь, Аэрофлот Образование, системы теплого пола, франчайзинг…"
type input "SmartCATTrados"
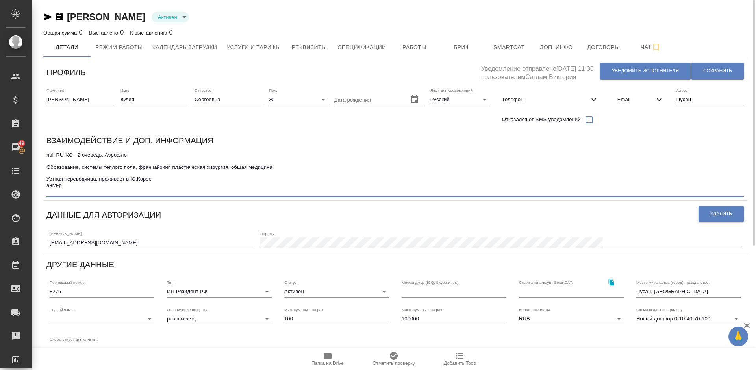
type textarea "null RU-KO - 2 очередь, Аэрофлот Образование, системы теплого пола, франчайзинг…"
type input "SmartCATTrados"
type textarea "null RU-KO - 2 очередь, Аэрофлот Образование, системы теплого пола, франчайзинг…"
type input "SmartCATTrados"
type textarea "null RU-KO - 2 очередь, Аэрофлот Образование, системы теплого пола, франчайзинг…"
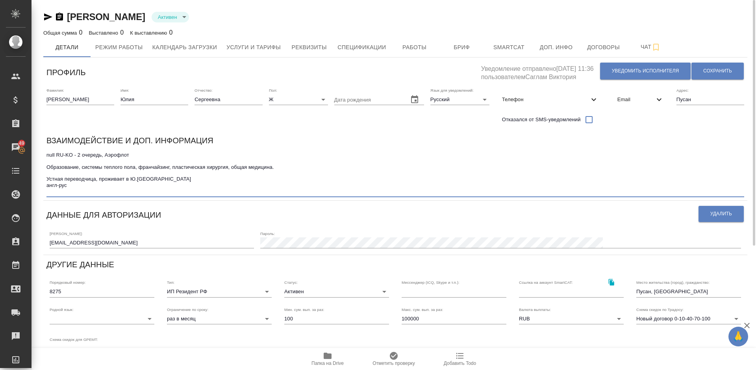
type input "SmartCATTrados"
type textarea "null RU-KO - 2 очередь, Аэрофлот Образование, системы теплого пола, франчайзинг…"
type input "SmartCATTrados"
type textarea "null RU-KO - 2 очередь, Аэрофлот Образование, системы теплого пола, франчайзинг…"
type input "SmartCATTrados"
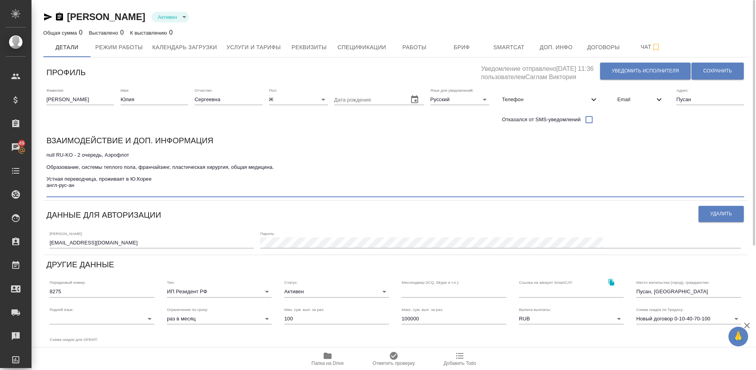
type textarea "null RU-KO - 2 очередь, Аэрофлот Образование, системы теплого пола, франчайзинг…"
type input "SmartCATTrados"
type textarea "null RU-KO - 2 очередь, Аэрофлот Образование, системы теплого пола, франчайзинг…"
type input "SmartCATTrados"
type textarea "null RU-KO - 2 очередь, Аэрофлот Образование, системы теплого пола, франчайзинг…"
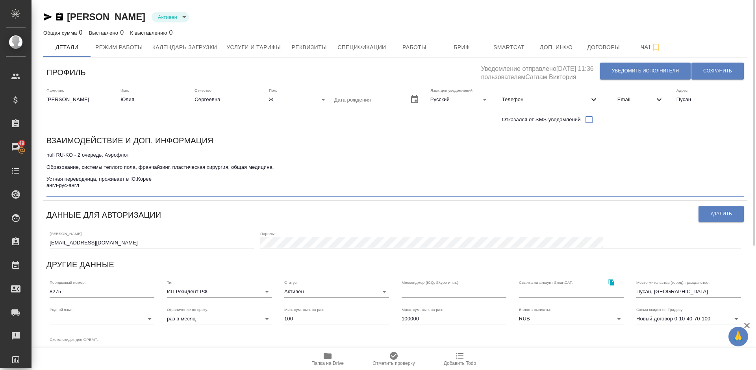
type input "SmartCATTrados"
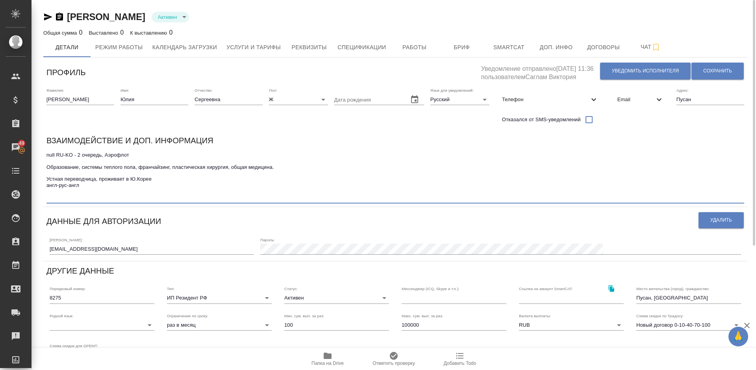
type textarea "null RU-KO - 2 очередь, Аэрофлот Образование, системы теплого пола, франчайзинг…"
type input "SmartCATTrados"
type textarea "null RU-KO - 2 очередь, Аэрофлот Образование, системы теплого пола, франчайзинг…"
type input "SmartCATTrados"
type textarea "null RU-KO - 2 очередь, Аэрофлот Образование, системы теплого пола, франчайзинг…"
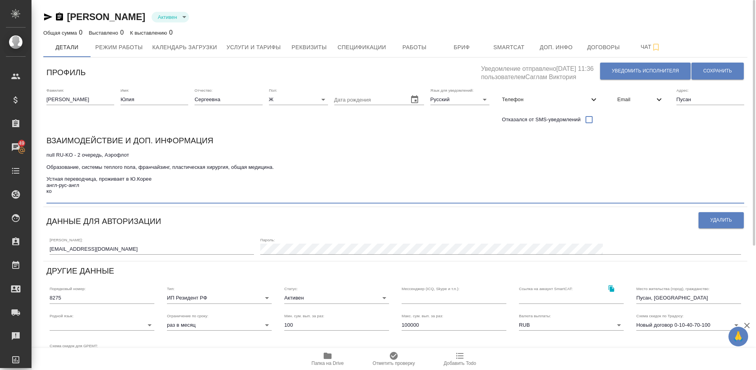
type input "SmartCATTrados"
type textarea "null RU-KO - 2 очередь, Аэрофлот Образование, системы теплого пола, франчайзинг…"
type input "SmartCATTrados"
type textarea "null RU-KO - 2 очередь, Аэрофлот Образование, системы теплого пола, франчайзинг…"
type input "SmartCATTrados"
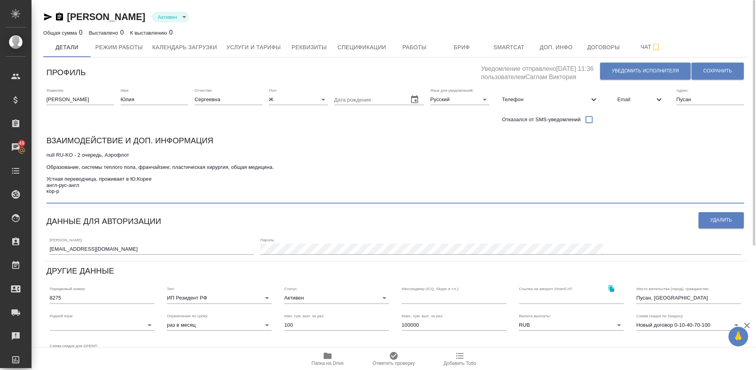
type textarea "null RU-KO - 2 очередь, Аэрофлот Образование, системы теплого пола, франчайзинг…"
type input "SmartCATTrados"
type textarea "null RU-KO - 2 очередь, Аэрофлот Образование, системы теплого пола, франчайзинг…"
type input "SmartCATTrados"
type textarea "null RU-KO - 2 очередь, Аэрофлот Образование, системы теплого пола, франчайзинг…"
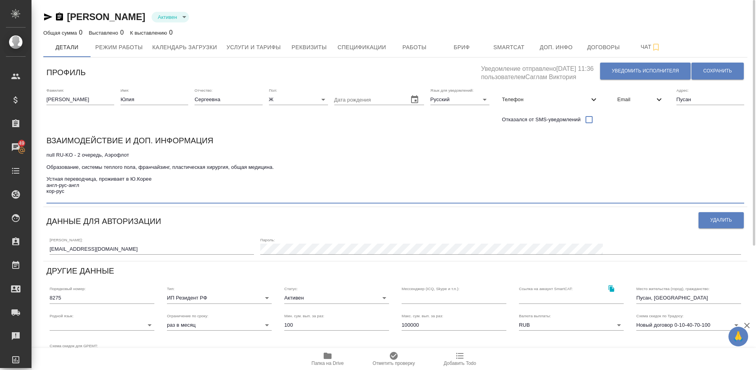
type input "SmartCATTrados"
type textarea "null RU-KO - 2 очередь, Аэрофлот Образование, системы теплого пола, франчайзинг…"
type input "SmartCATTrados"
type textarea "null RU-KO - 2 очередь, Аэрофлот Образование, системы теплого пола, франчайзинг…"
type input "SmartCATTrados"
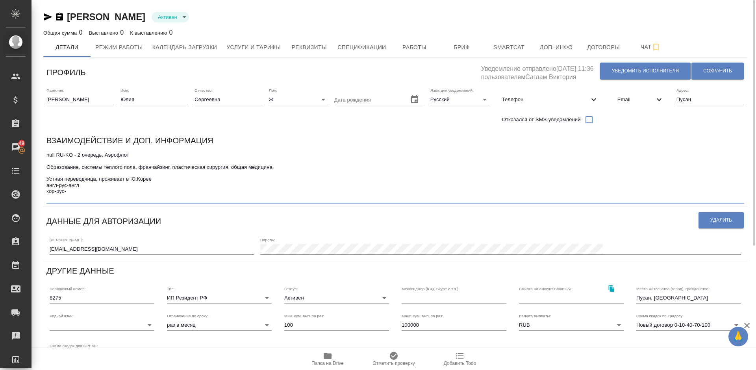
type textarea "null RU-KO - 2 очередь, Аэрофлот Образование, системы теплого пола, франчайзинг…"
type input "SmartCATTrados"
type textarea "null RU-KO - 2 очередь, Аэрофлот Образование, системы теплого пола, франчайзинг…"
type input "SmartCATTrados"
type textarea "null RU-KO - 2 очередь, Аэрофлот Образование, системы теплого пола, франчайзинг…"
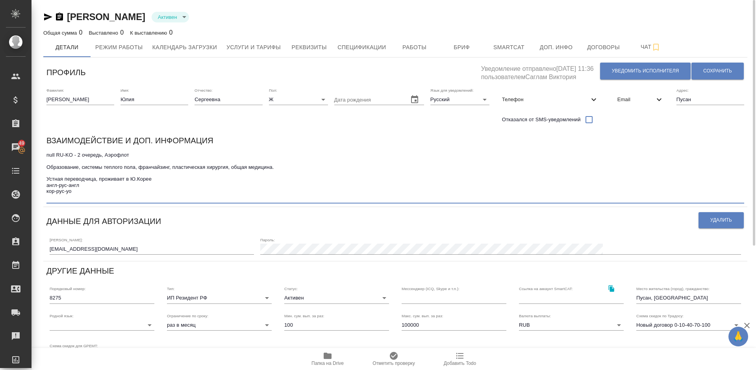
type input "SmartCATTrados"
type textarea "null RU-KO - 2 очередь, Аэрофлот Образование, системы теплого пола, франчайзинг…"
type input "SmartCATTrados"
type textarea "null RU-KO - 2 очередь, Аэрофлот Образование, системы теплого пола, франчайзинг…"
type input "SmartCATTrados"
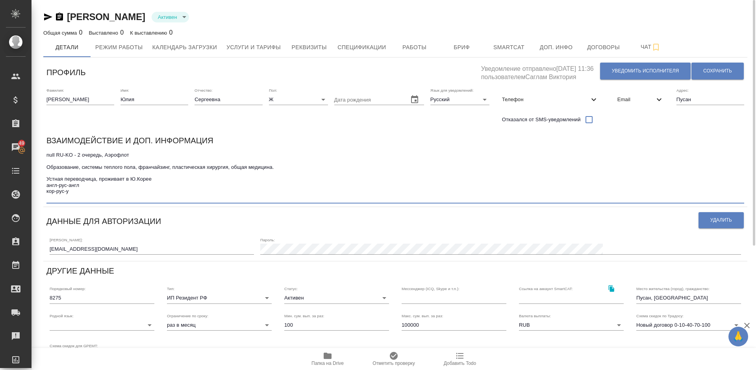
type textarea "null RU-KO - 2 очередь, Аэрофлот Образование, системы теплого пола, франчайзинг…"
type input "SmartCATTrados"
type textarea "null RU-KO - 2 очередь, Аэрофлот Образование, системы теплого пола, франчайзинг…"
type input "SmartCATTrados"
type textarea "null RU-KO - 2 очередь, Аэрофлот Образование, системы теплого пола, франчайзинг…"
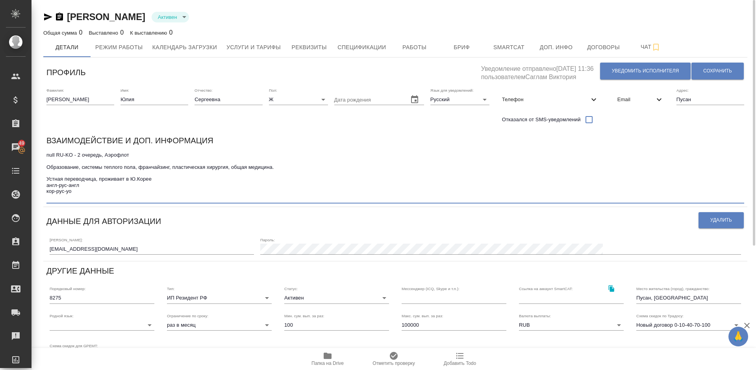
type input "SmartCATTrados"
type textarea "null RU-KO - 2 очередь, Аэрофлот Образование, системы теплого пола, франчайзинг…"
type input "SmartCATTrados"
type textarea "null RU-KO - 2 очередь, Аэрофлот Образование, системы теплого пола, франчайзинг…"
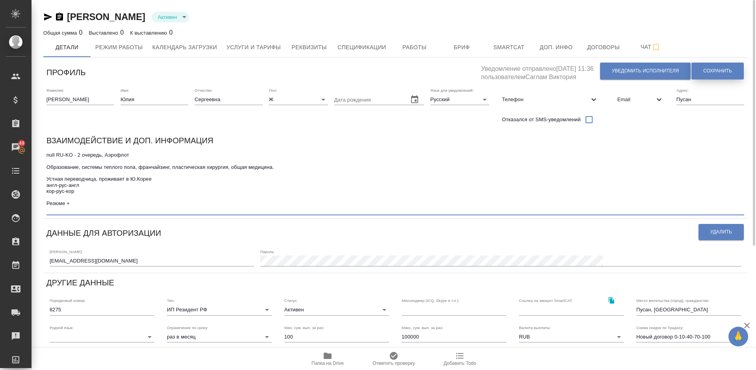
click at [717, 68] on span "Сохранить" at bounding box center [717, 71] width 29 height 7
click at [329, 358] on icon "button" at bounding box center [328, 356] width 8 height 6
click at [562, 98] on span "Телефон" at bounding box center [545, 100] width 87 height 8
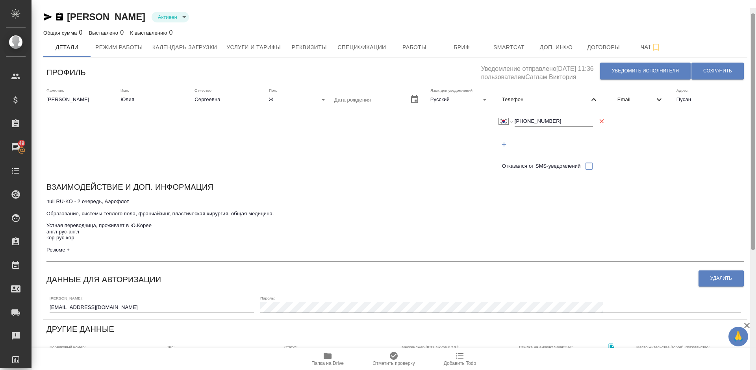
drag, startPoint x: 754, startPoint y: 20, endPoint x: 753, endPoint y: 2, distance: 18.5
click at [753, 13] on div at bounding box center [753, 131] width 4 height 237
click at [265, 50] on span "Услуги и тарифы" at bounding box center [253, 48] width 54 height 10
